Goal: Browse casually

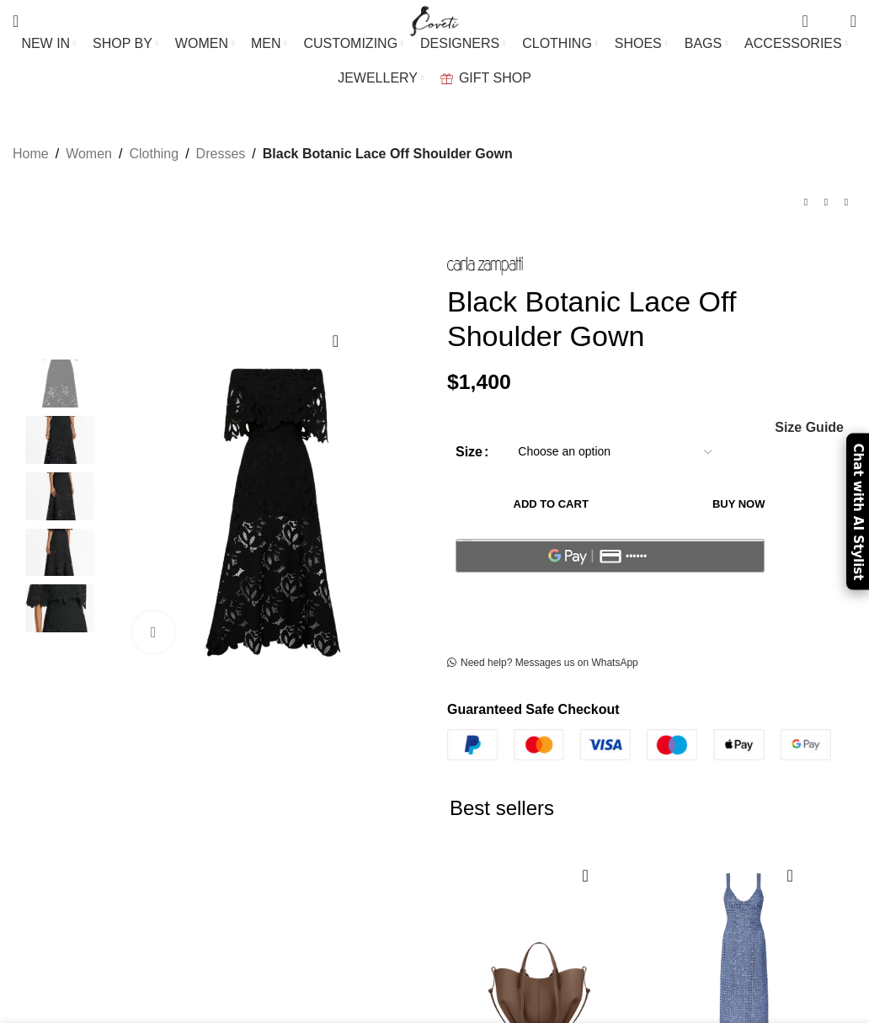
click at [61, 417] on img at bounding box center [59, 440] width 103 height 48
click at [319, 543] on img at bounding box center [294, 622] width 349 height 525
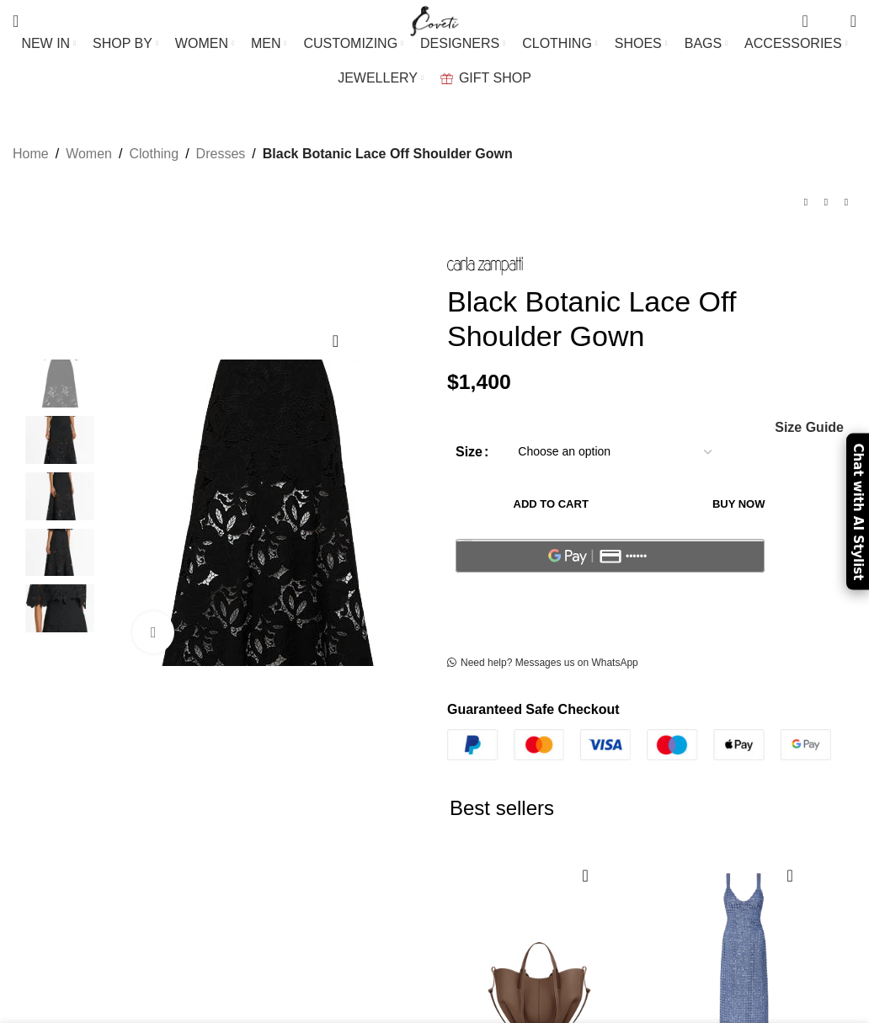
click at [61, 430] on img at bounding box center [59, 440] width 103 height 48
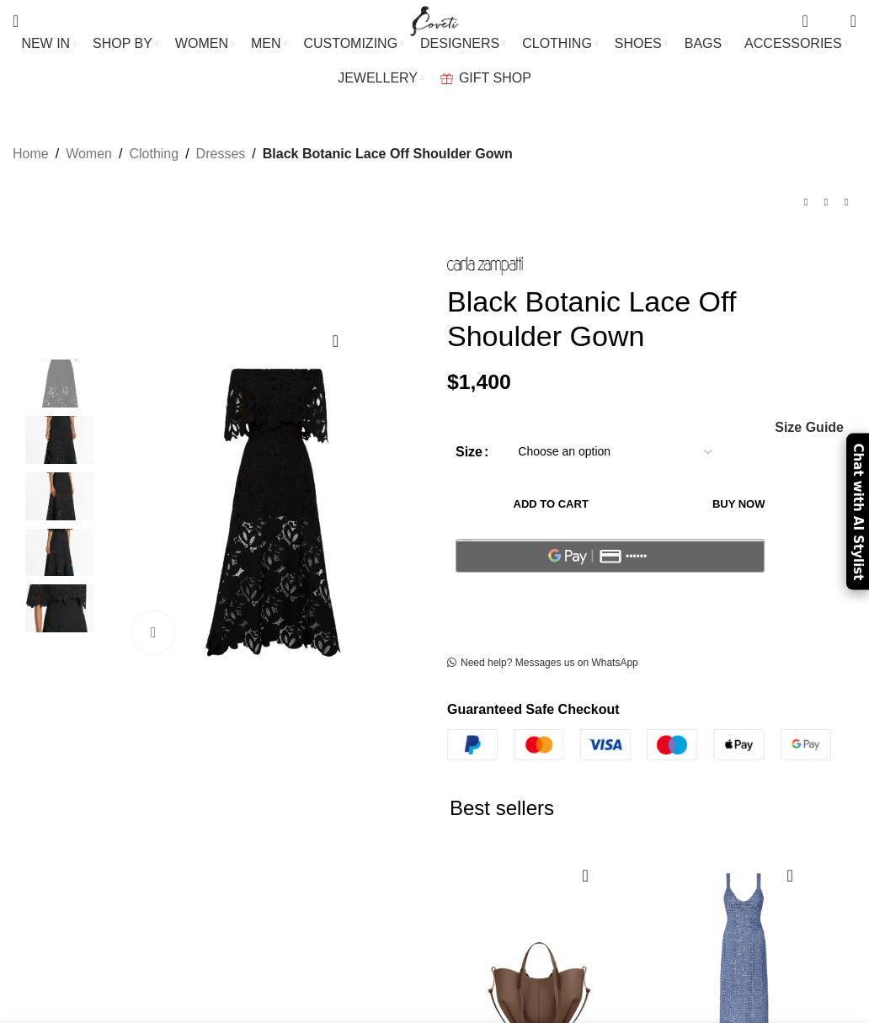
click at [59, 486] on img at bounding box center [59, 496] width 103 height 48
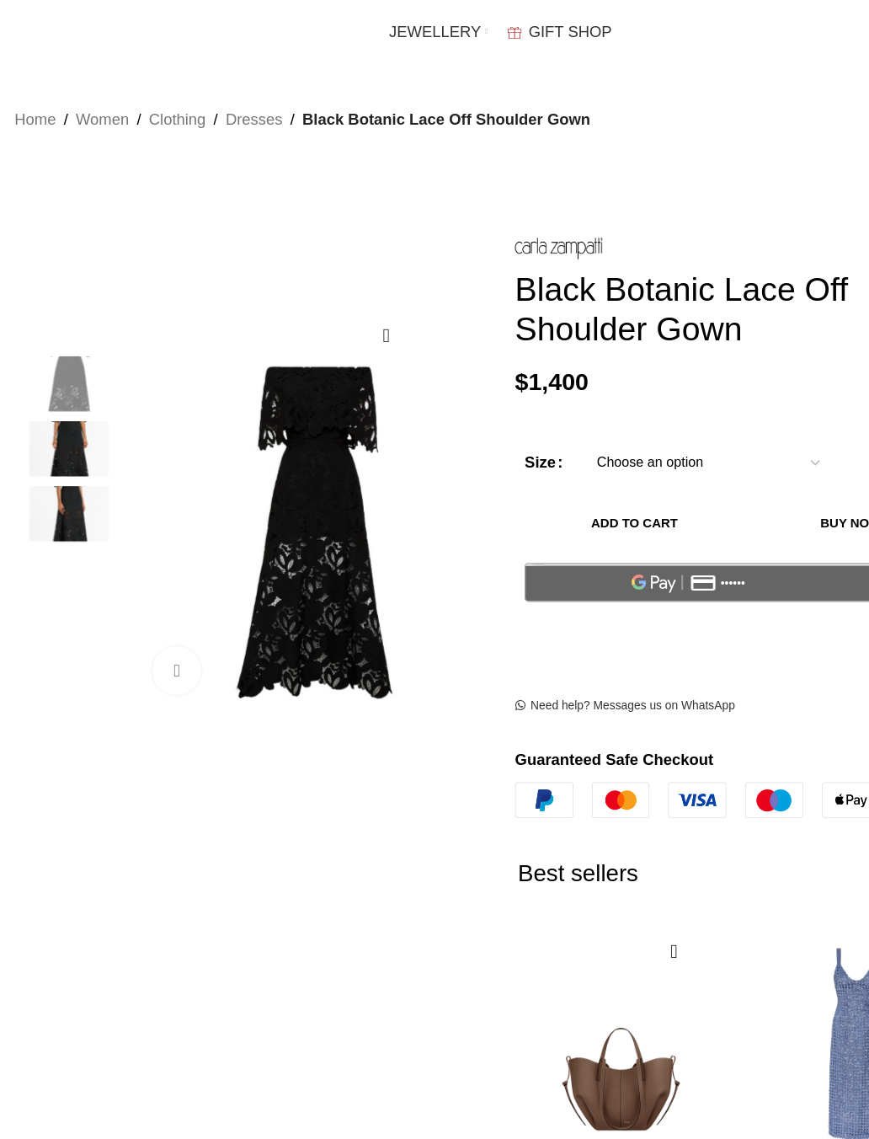
scroll to position [50, 0]
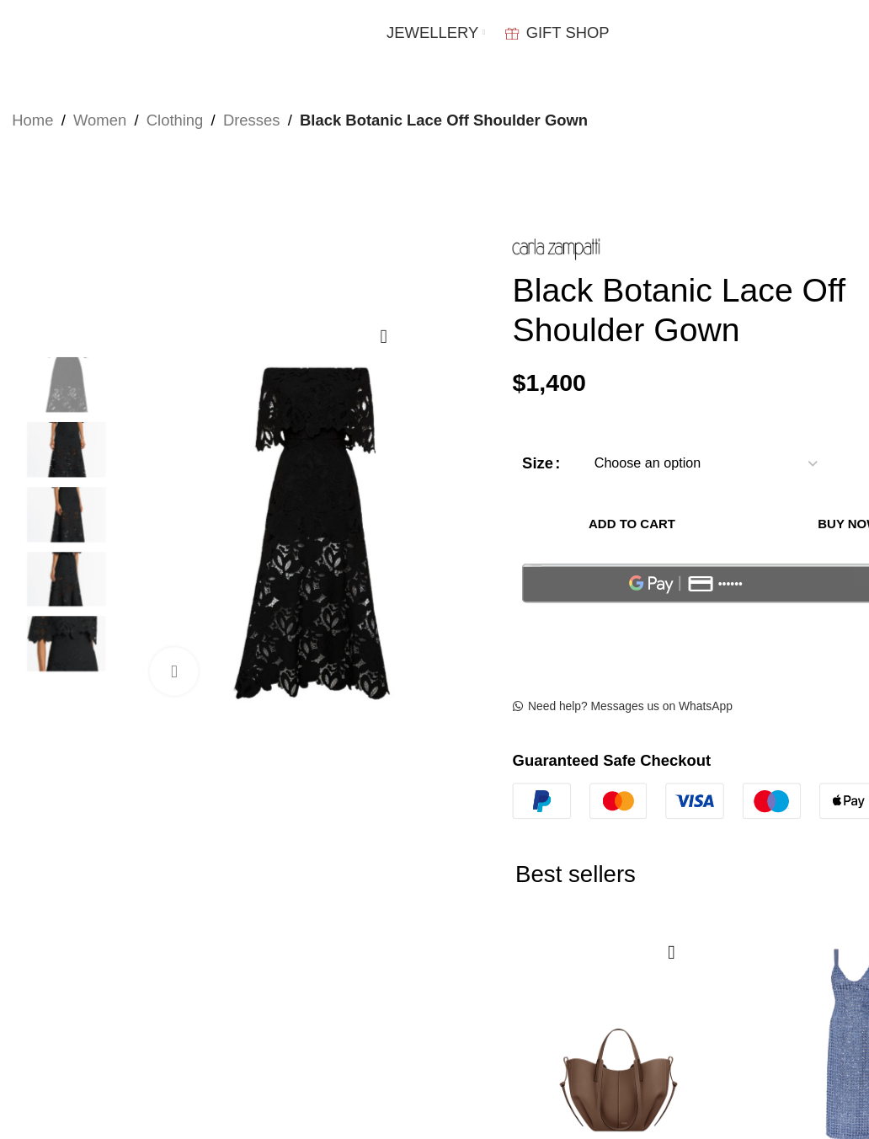
click at [61, 479] on img at bounding box center [59, 503] width 103 height 48
click at [60, 547] on img at bounding box center [59, 559] width 103 height 48
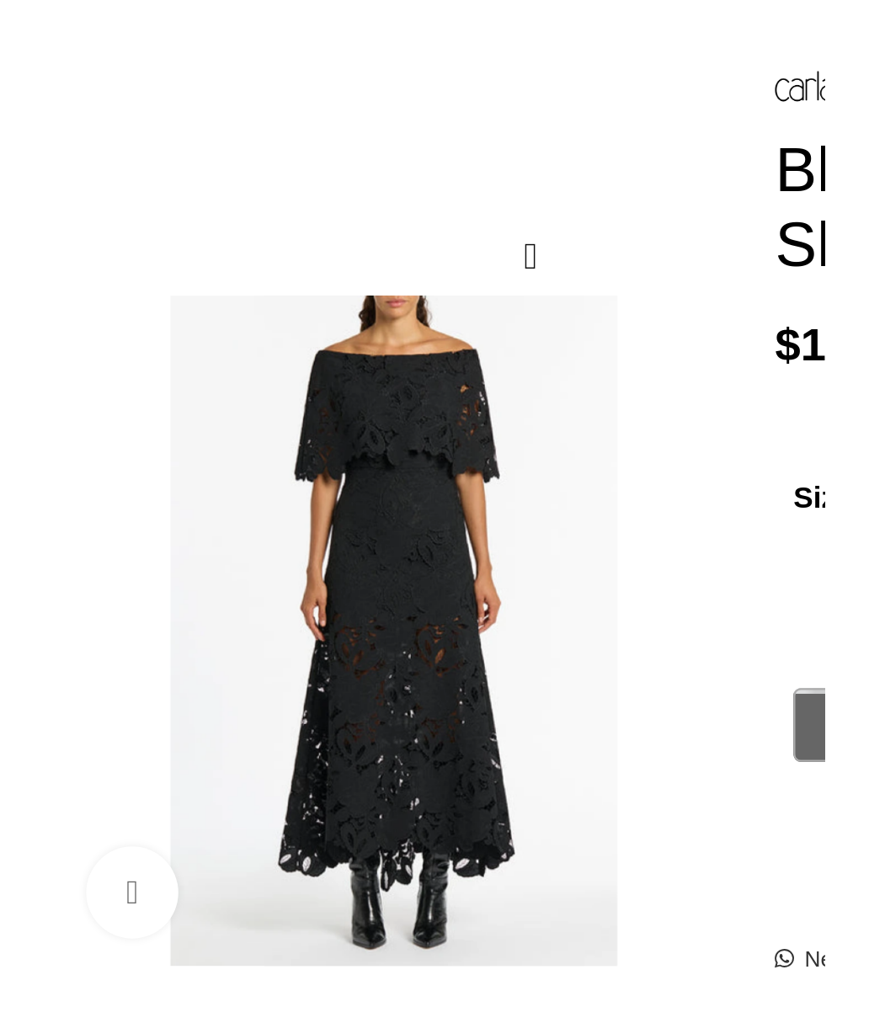
scroll to position [0, 549]
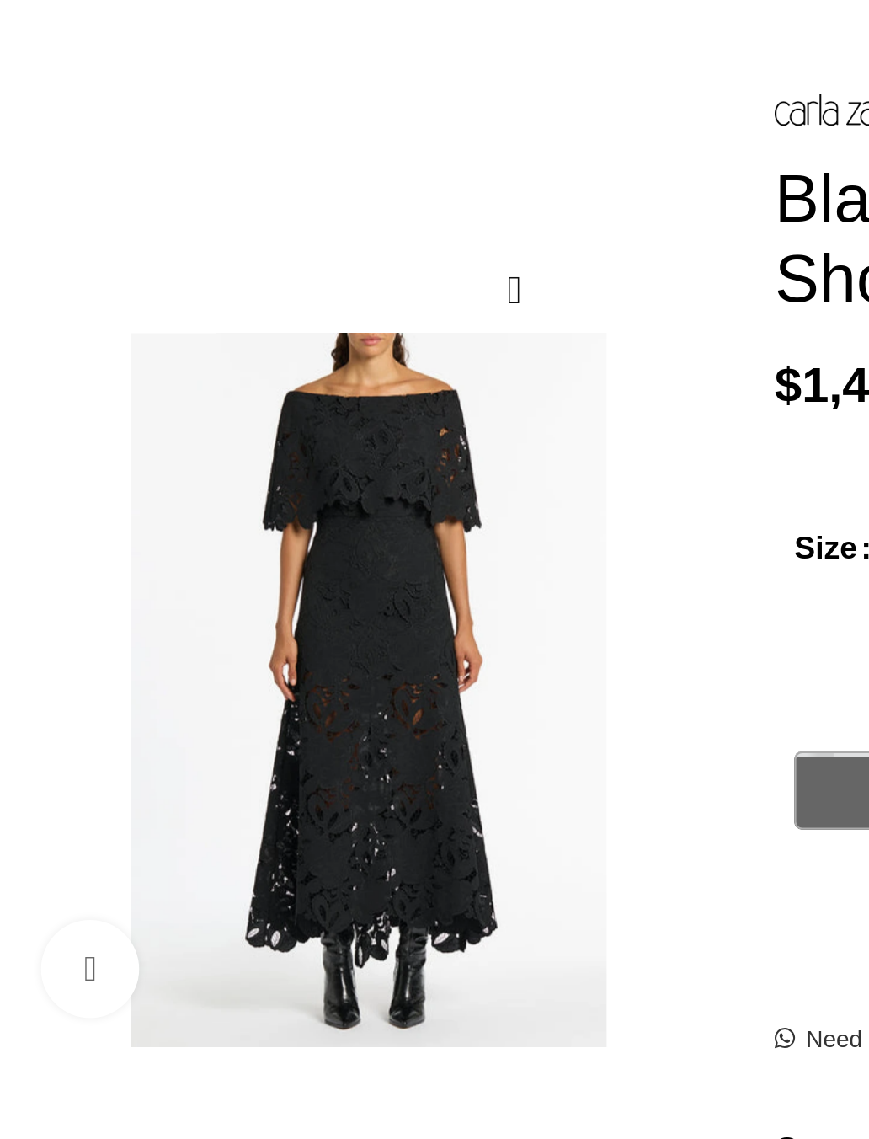
click at [409, 462] on div "Next slide" at bounding box center [430, 483] width 42 height 42
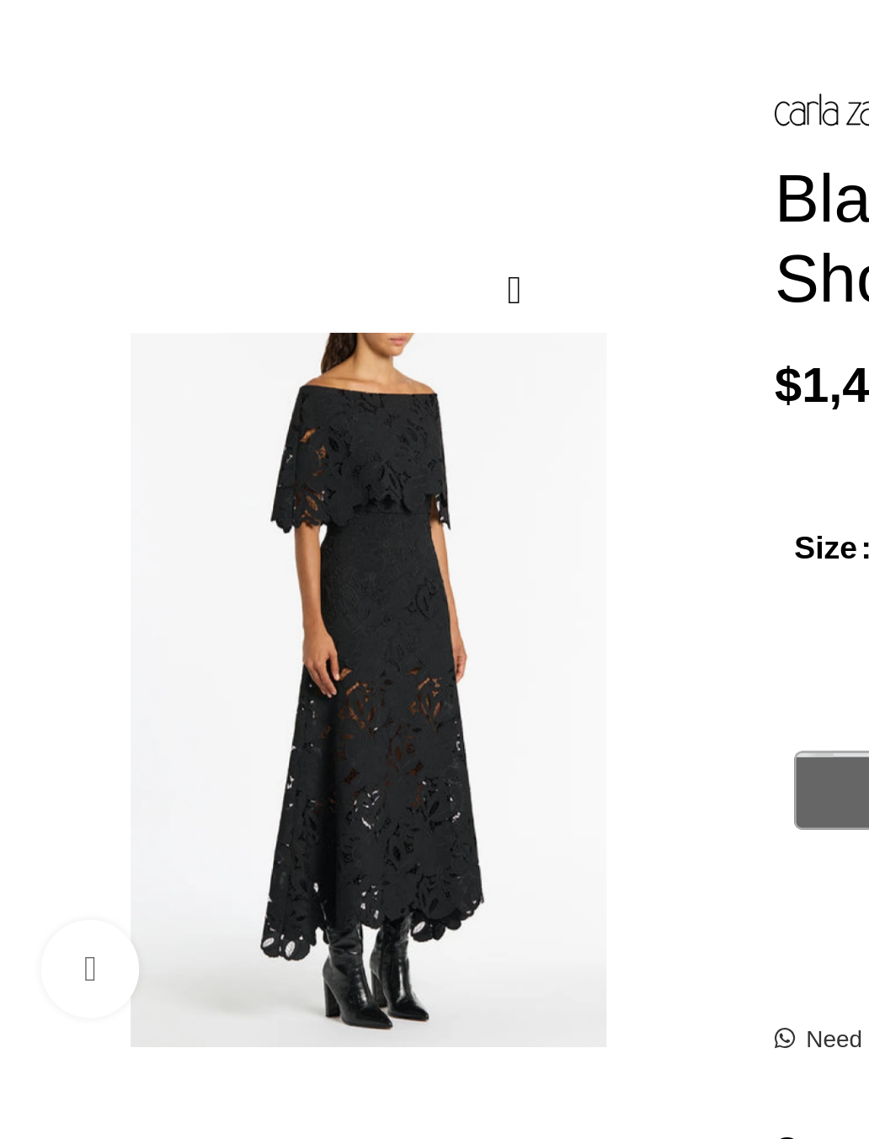
click at [409, 462] on div "Next slide" at bounding box center [430, 483] width 42 height 42
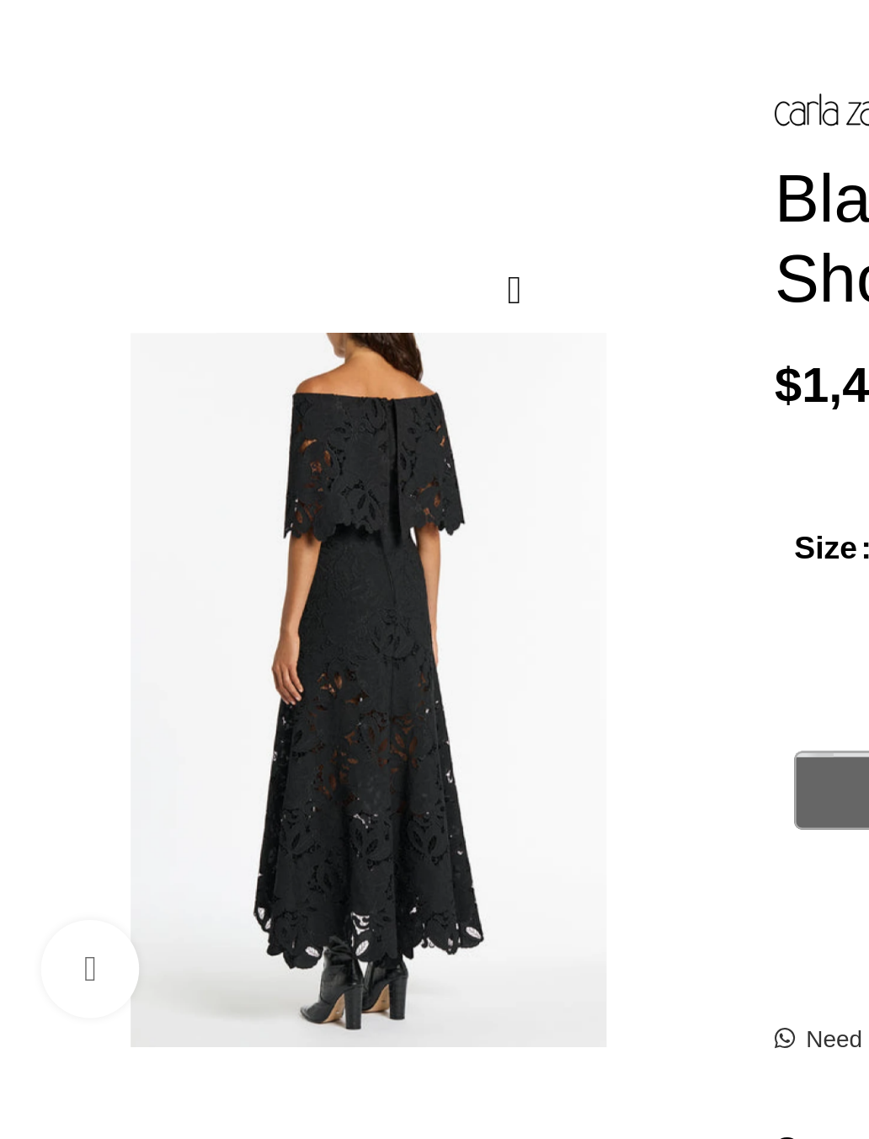
click at [409, 462] on div "Next slide" at bounding box center [430, 483] width 42 height 42
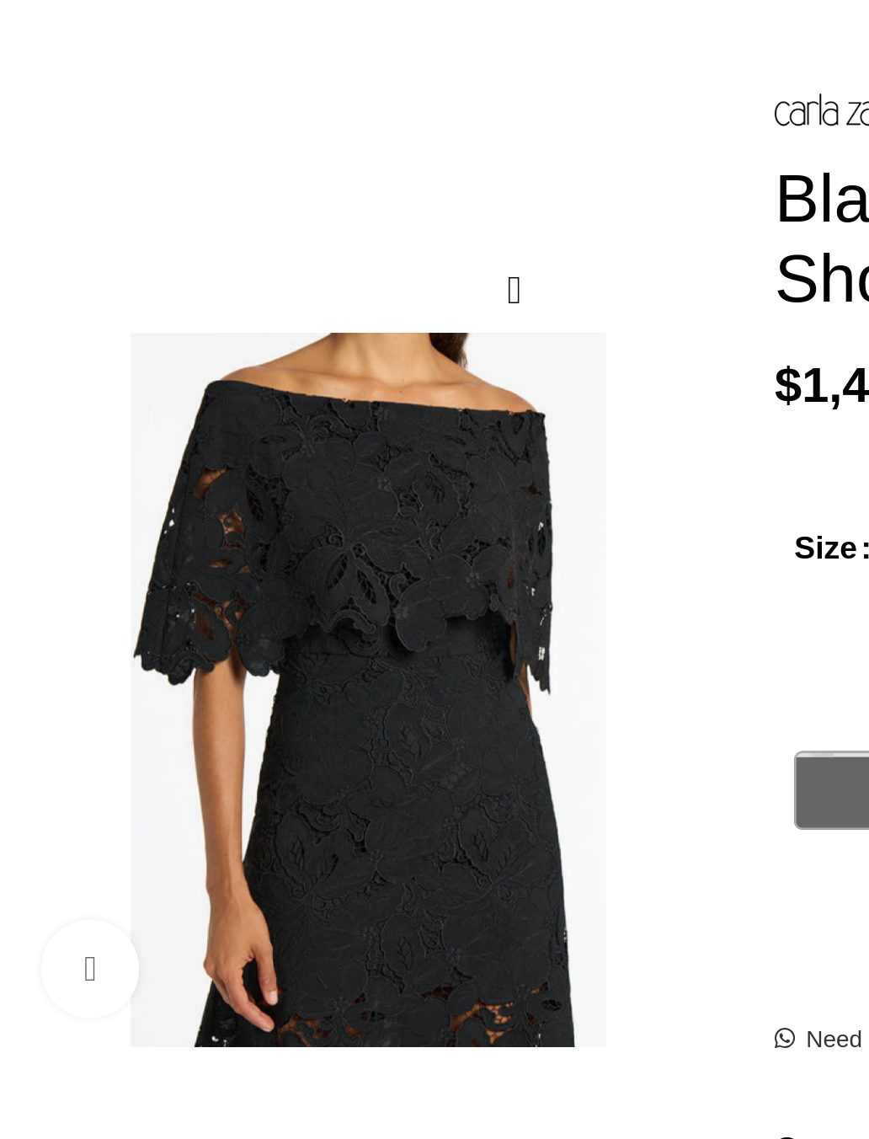
click at [409, 462] on div "Next slide" at bounding box center [430, 483] width 42 height 42
